Goal: Task Accomplishment & Management: Manage account settings

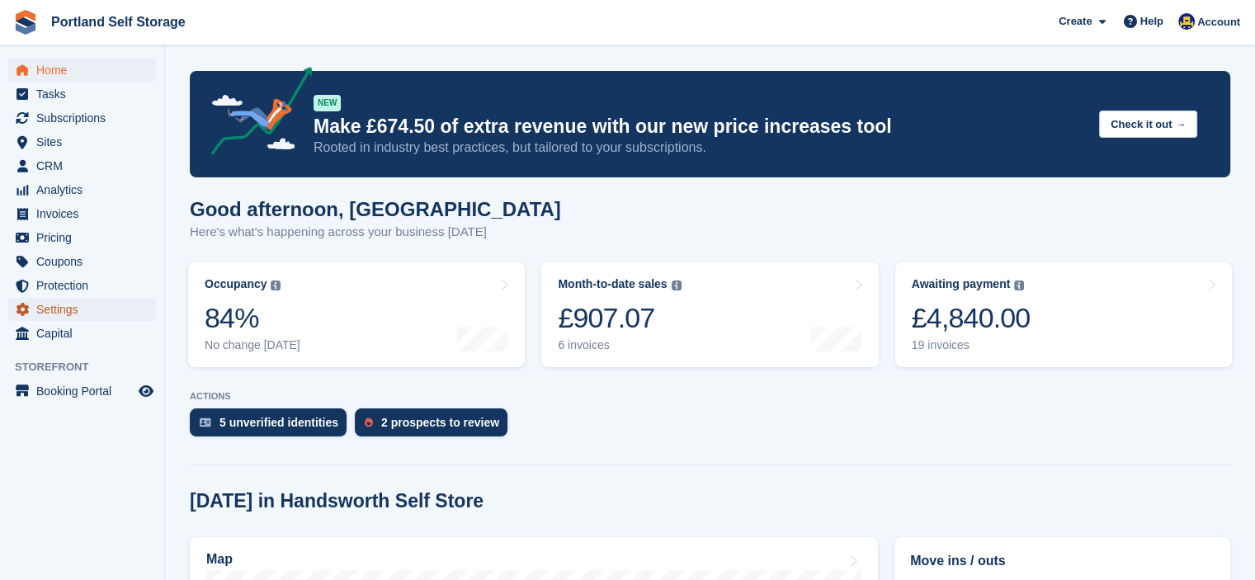
click at [45, 311] on span "Settings" at bounding box center [85, 309] width 99 height 23
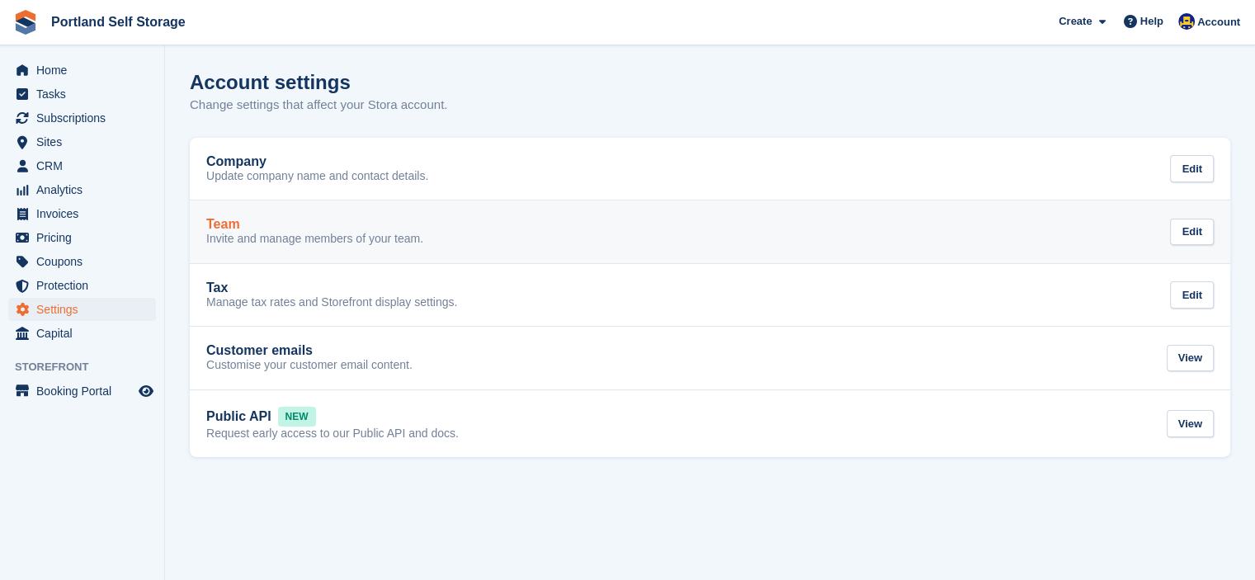
click at [268, 237] on p "Invite and manage members of your team." at bounding box center [314, 239] width 217 height 15
